Goal: Task Accomplishment & Management: Use online tool/utility

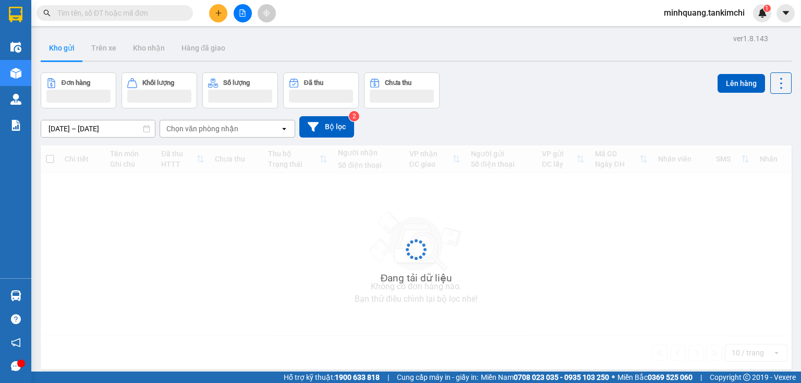
click at [127, 17] on input "text" at bounding box center [118, 12] width 123 height 11
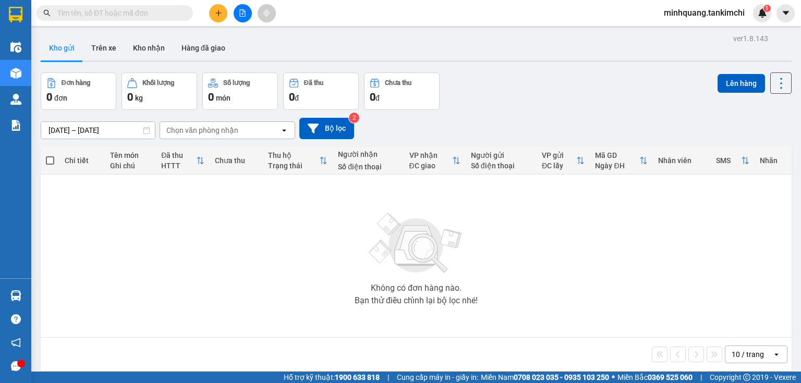
click at [165, 14] on input "text" at bounding box center [118, 12] width 123 height 11
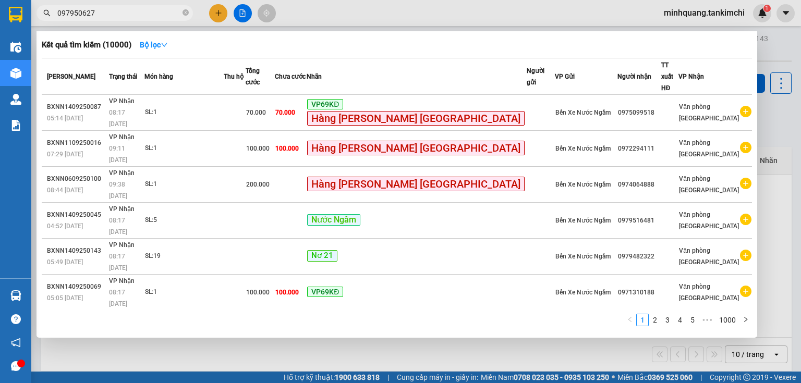
type input "0979506271"
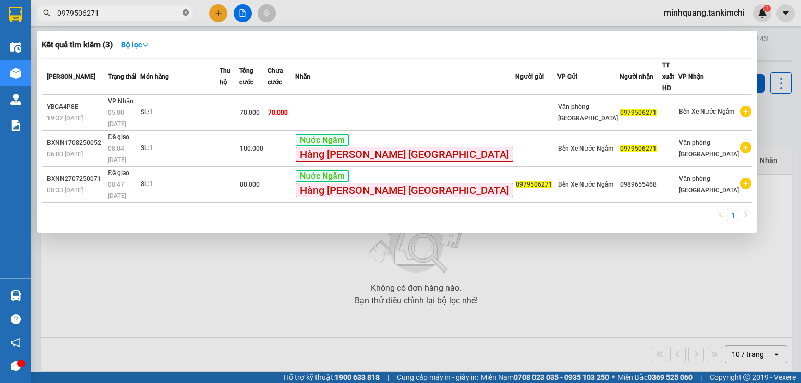
click at [186, 11] on icon "close-circle" at bounding box center [186, 12] width 6 height 6
